Goal: Task Accomplishment & Management: Use online tool/utility

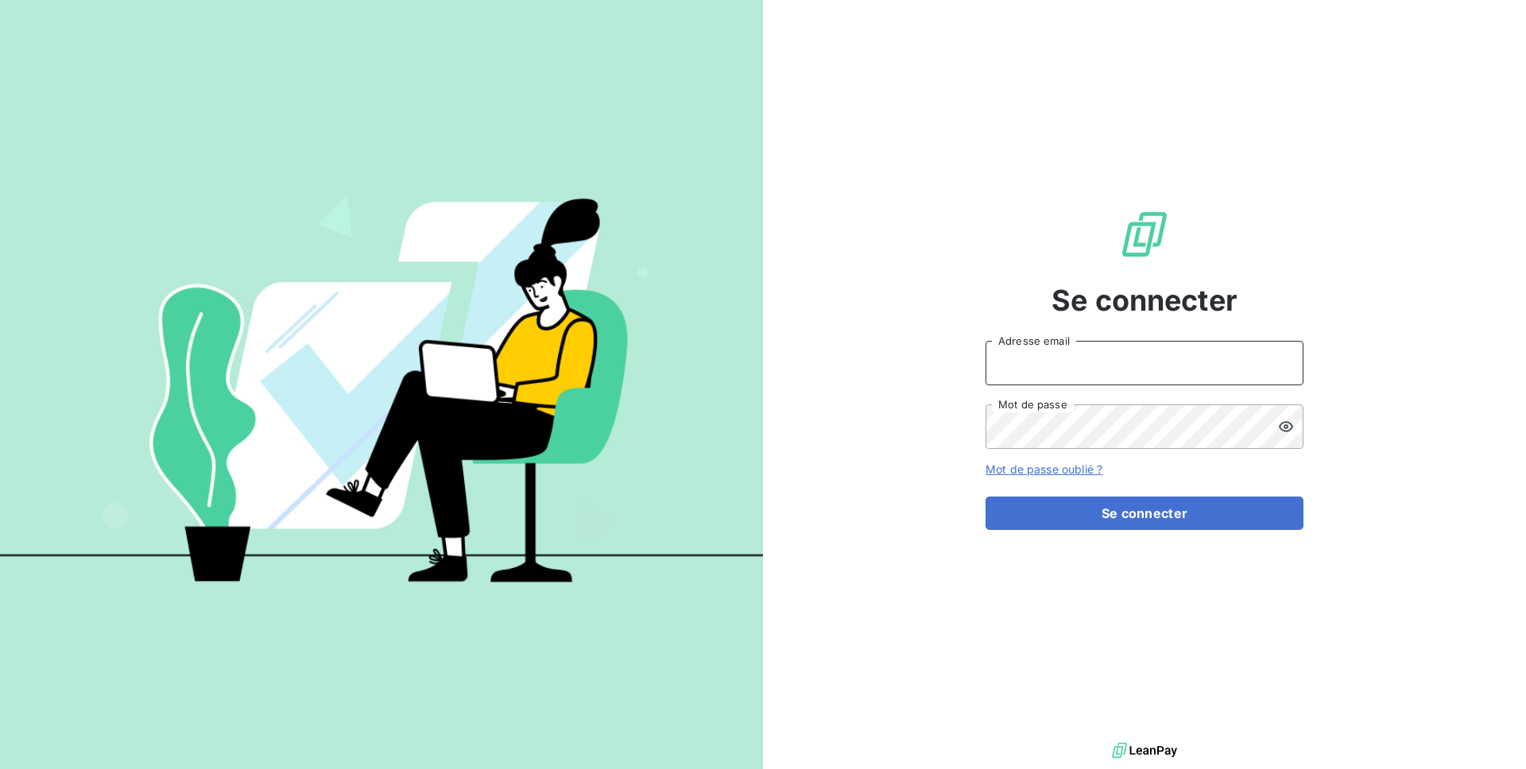
click at [1067, 370] on input "Adresse email" at bounding box center [1145, 363] width 318 height 45
type input "admin@altecc"
click at [986, 497] on button "Se connecter" at bounding box center [1145, 513] width 318 height 33
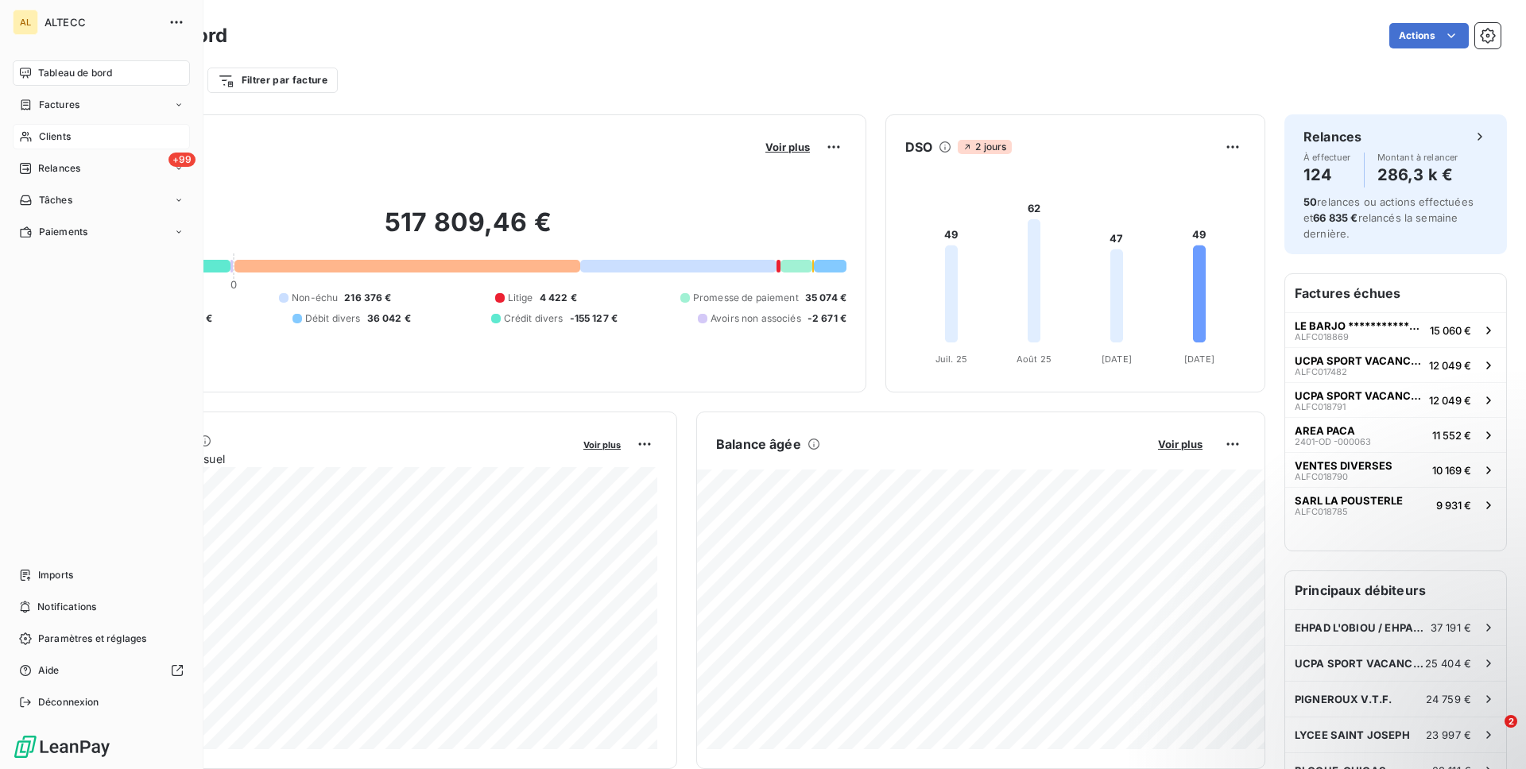
click at [86, 138] on div "Clients" at bounding box center [101, 136] width 177 height 25
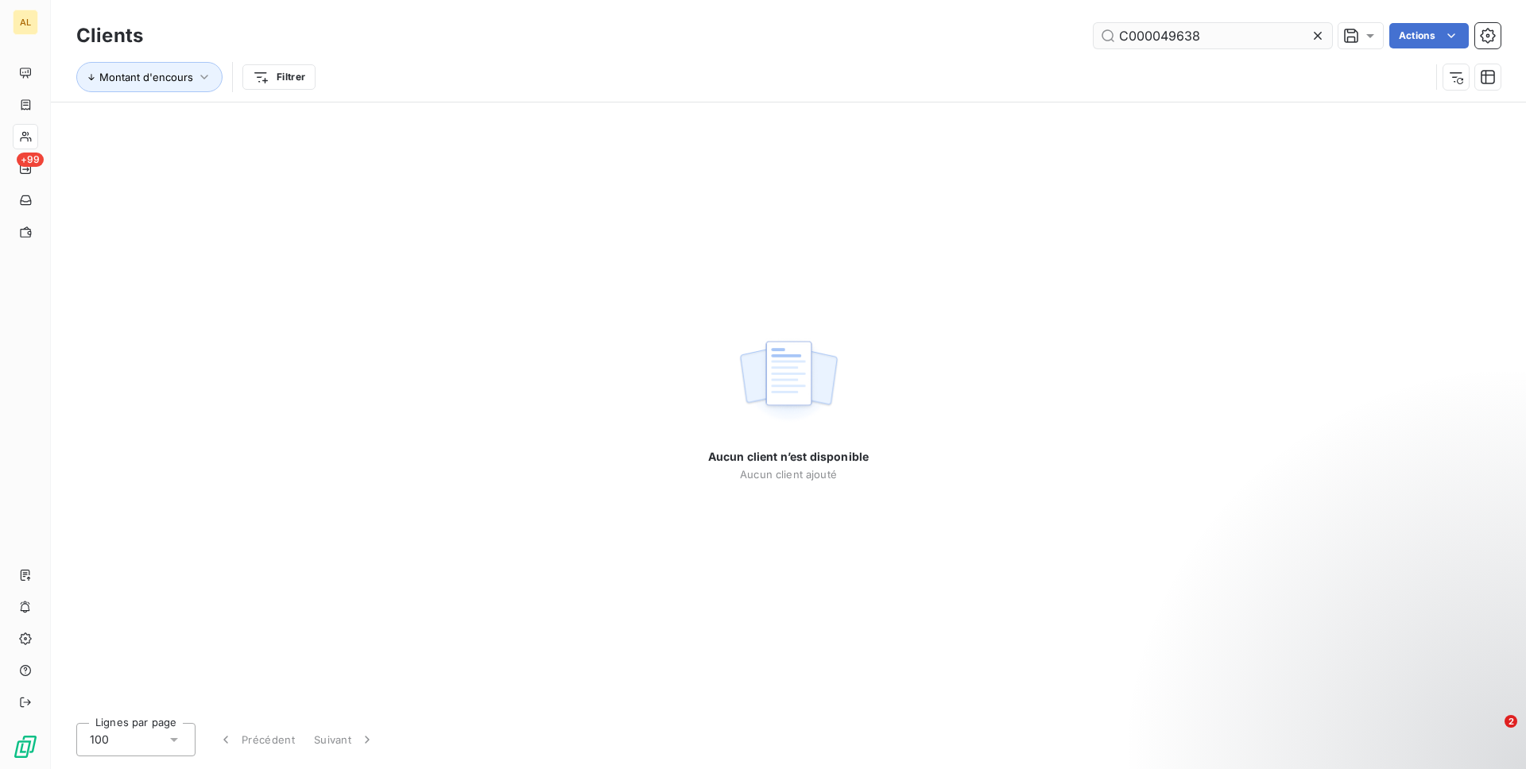
click at [1149, 37] on input "C000049638" at bounding box center [1213, 35] width 238 height 25
click at [1134, 40] on input "C00049638" at bounding box center [1213, 35] width 238 height 25
type input "00049638"
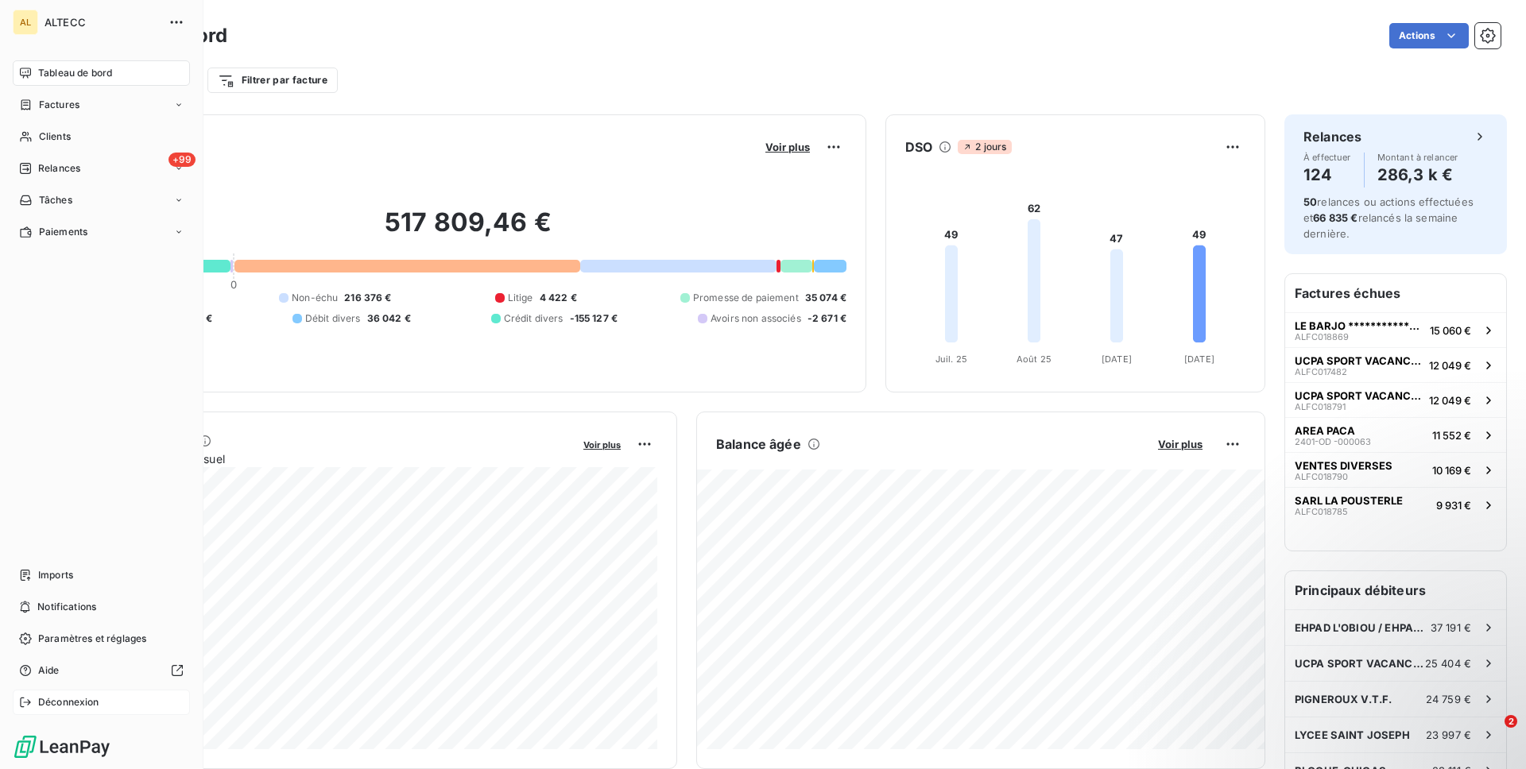
click at [26, 696] on icon at bounding box center [25, 702] width 13 height 13
